Goal: Communication & Community: Answer question/provide support

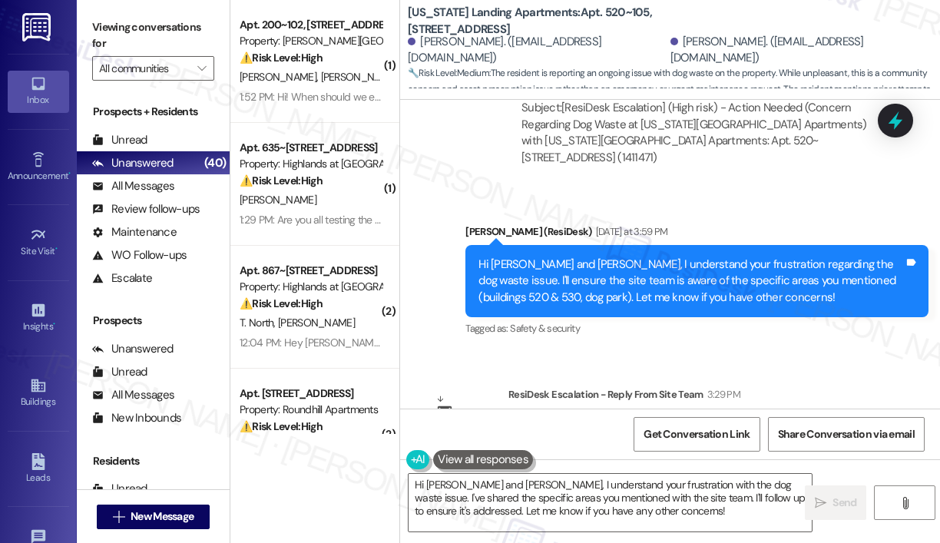
scroll to position [2665, 0]
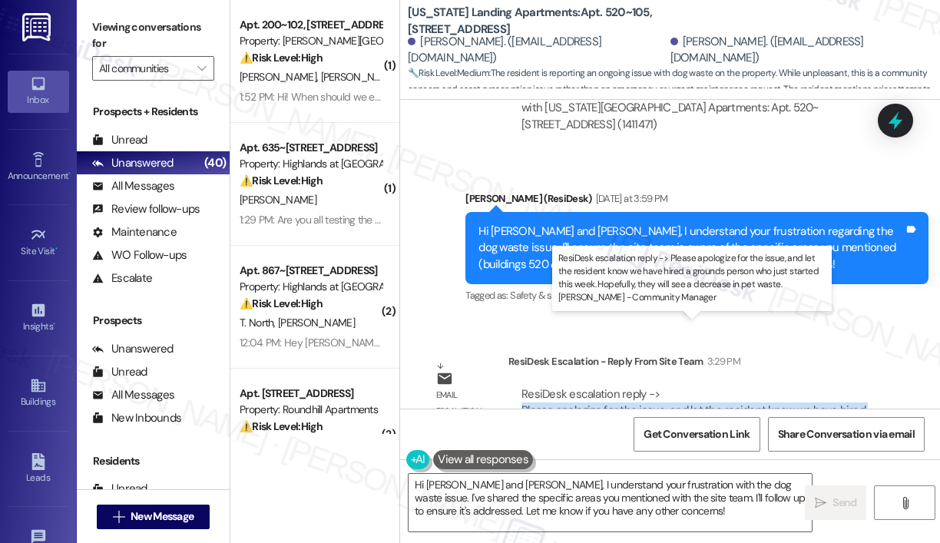
drag, startPoint x: 629, startPoint y: 379, endPoint x: 522, endPoint y: 345, distance: 112.1
click at [522, 386] on div "ResiDesk escalation reply -> Please apologize for the issue, and let the reside…" at bounding box center [693, 418] width 344 height 64
copy div "Please apologize for the issue, and let the resident know we have hired a groun…"
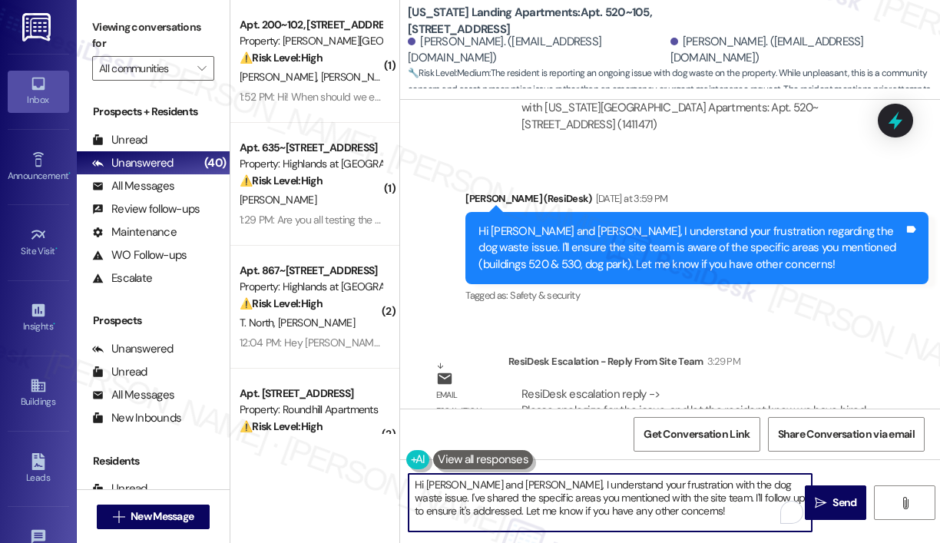
drag, startPoint x: 715, startPoint y: 516, endPoint x: 504, endPoint y: 481, distance: 214.7
click at [504, 481] on textarea "Hi [PERSON_NAME] and [PERSON_NAME], I understand your frustration with the dog …" at bounding box center [609, 503] width 403 height 58
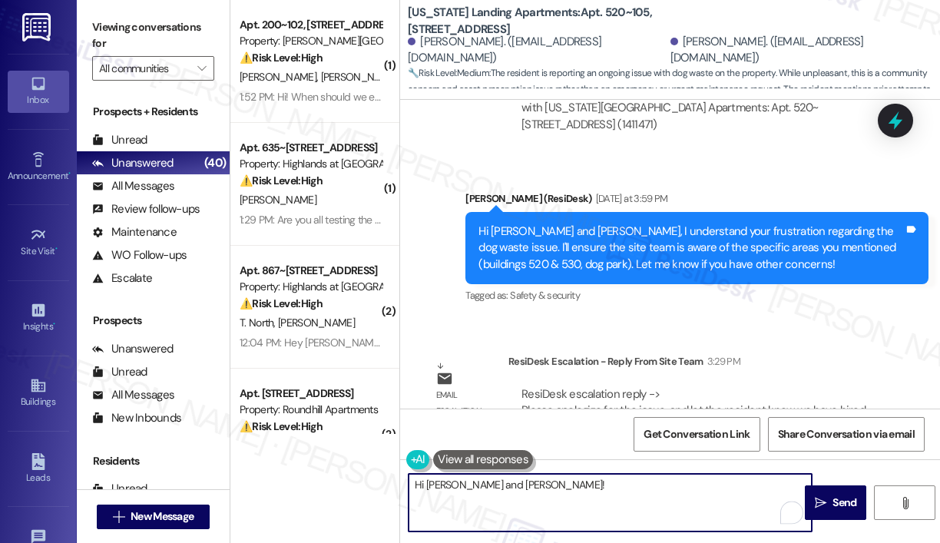
paste textarea "The site team asked me to apologize for the issue and share that they’ve recent…"
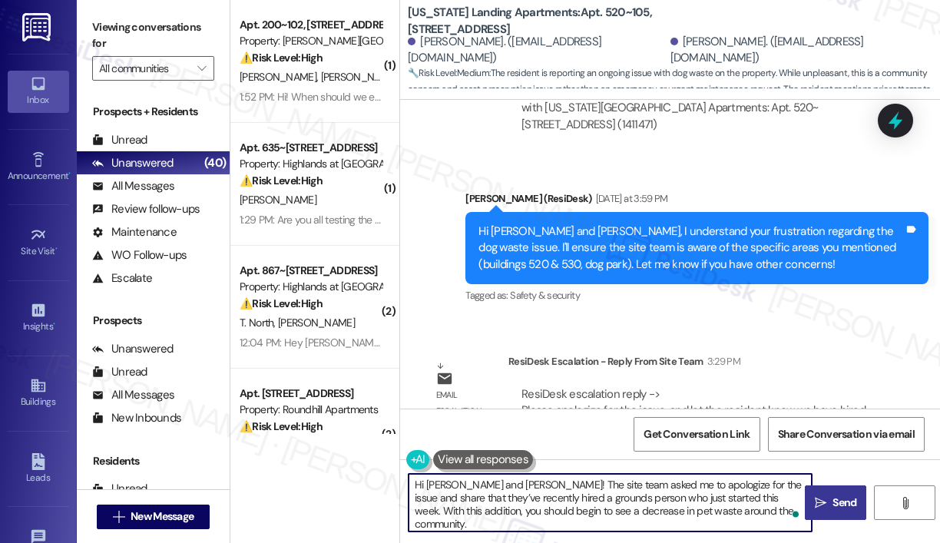
type textarea "Hi [PERSON_NAME] and [PERSON_NAME]! The site team asked me to apologize for the…"
click at [834, 500] on span "Send" at bounding box center [844, 502] width 24 height 16
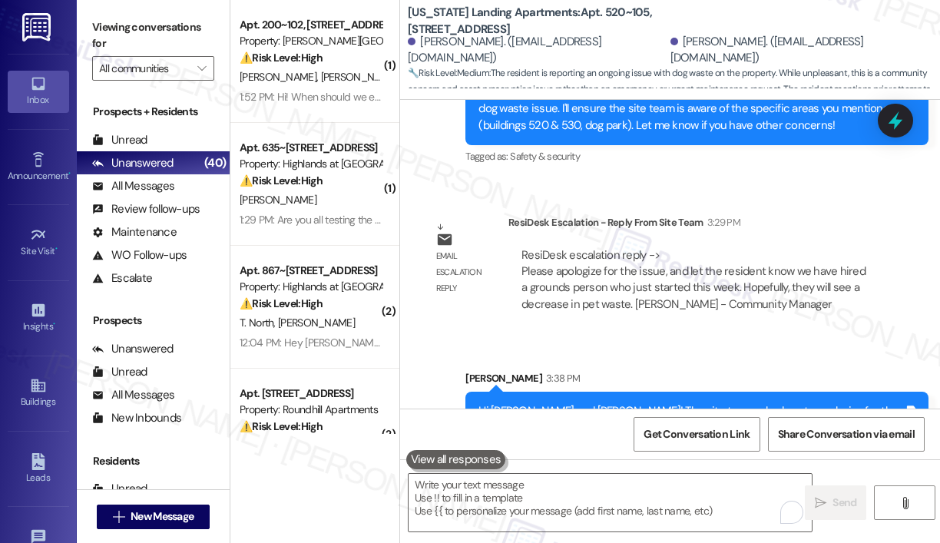
scroll to position [2805, 0]
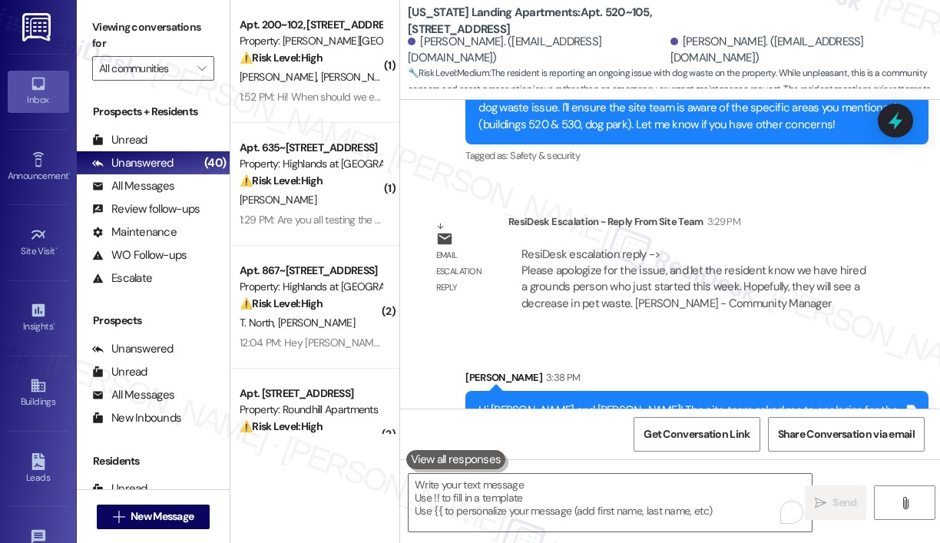
click at [669, 358] on div "Sent via SMS [PERSON_NAME] 3:38 PM Hi [PERSON_NAME] and [PERSON_NAME]! The site…" at bounding box center [697, 425] width 486 height 134
